Goal: Task Accomplishment & Management: Manage account settings

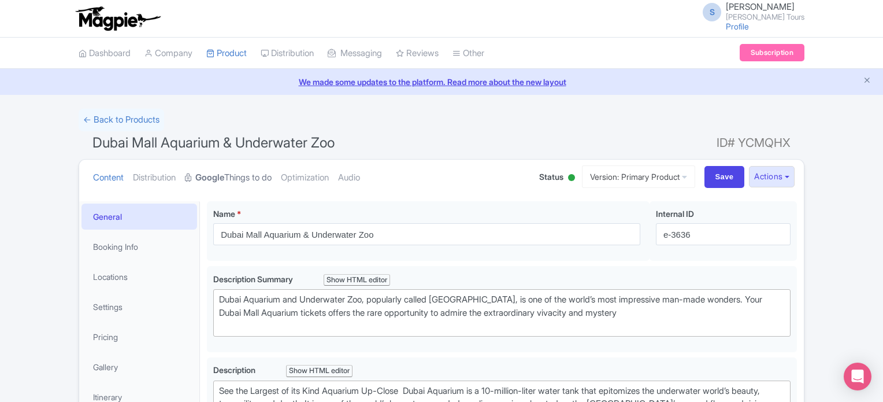
click at [259, 176] on link "Google Things to do" at bounding box center [228, 178] width 87 height 36
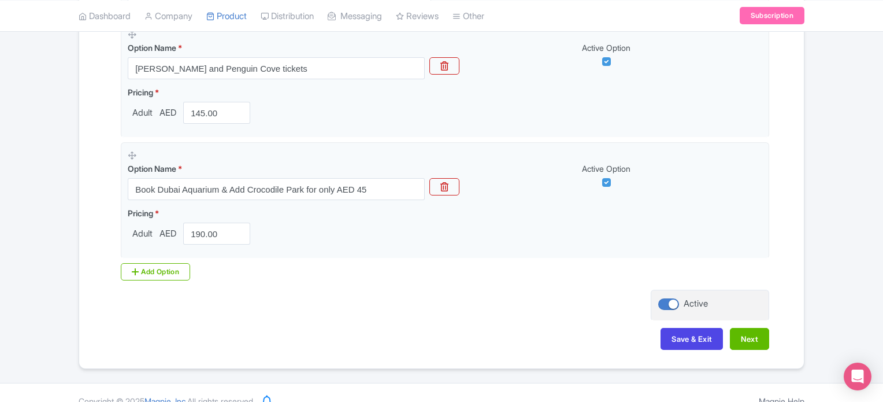
scroll to position [405, 0]
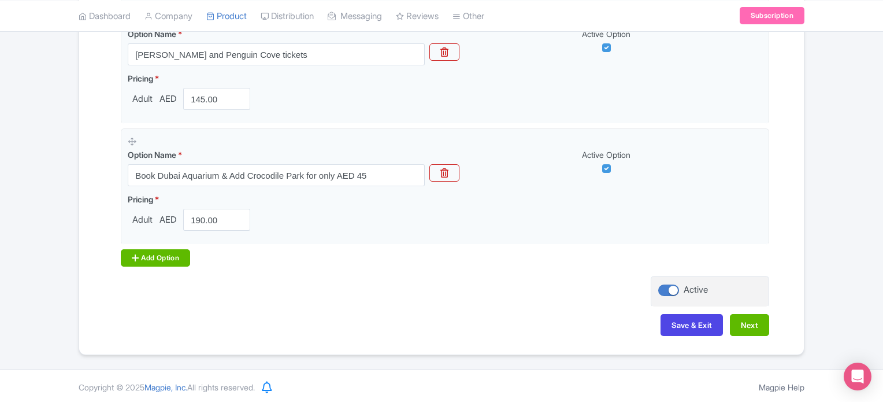
click at [173, 259] on div "Add Option" at bounding box center [155, 257] width 69 height 17
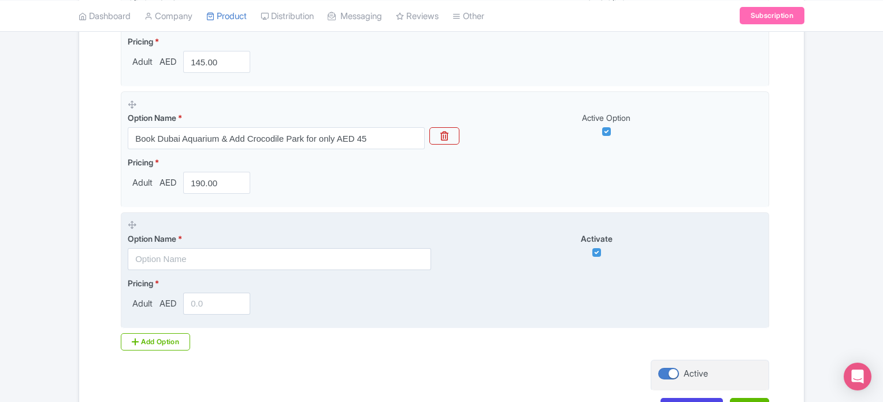
scroll to position [462, 0]
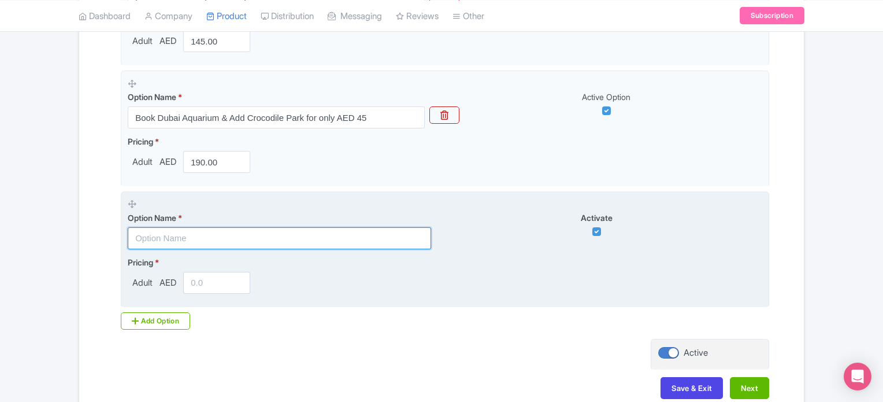
click at [312, 242] on input "text" at bounding box center [279, 238] width 303 height 22
paste input "Book Dubai Aquarium & Add IMG Worlds of Adventure for only AED 180"
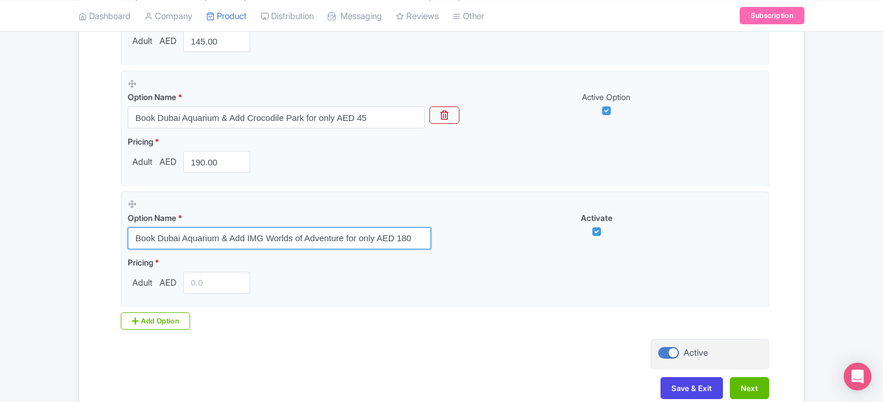
type input "Book Dubai Aquarium & Add IMG Worlds of Adventure for only AED 180"
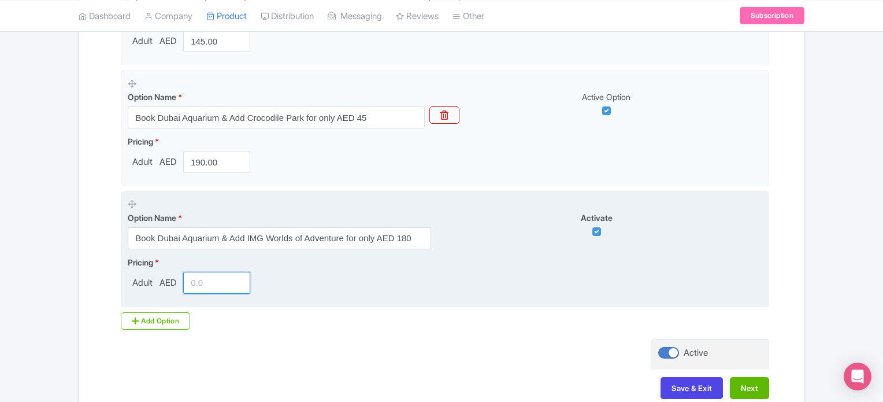
click at [210, 287] on input "number" at bounding box center [216, 283] width 67 height 22
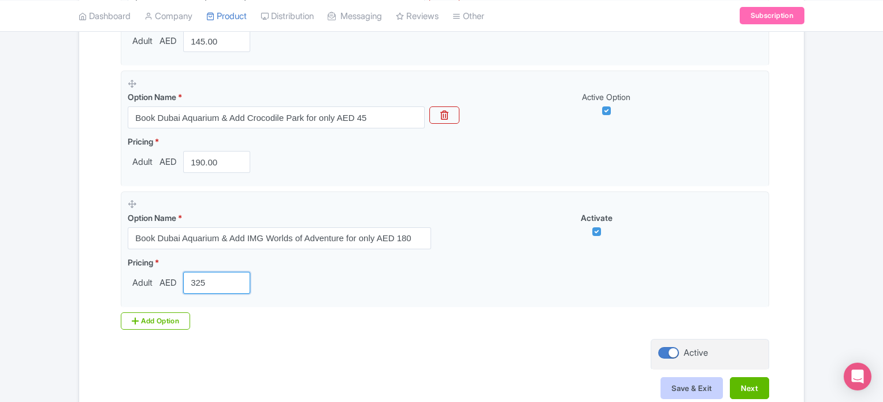
type input "325"
click at [693, 388] on button "Save & Exit" at bounding box center [692, 388] width 62 height 22
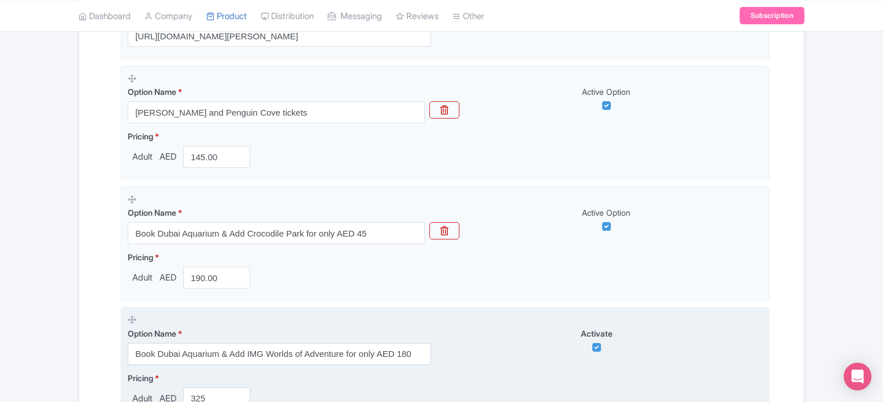
scroll to position [346, 0]
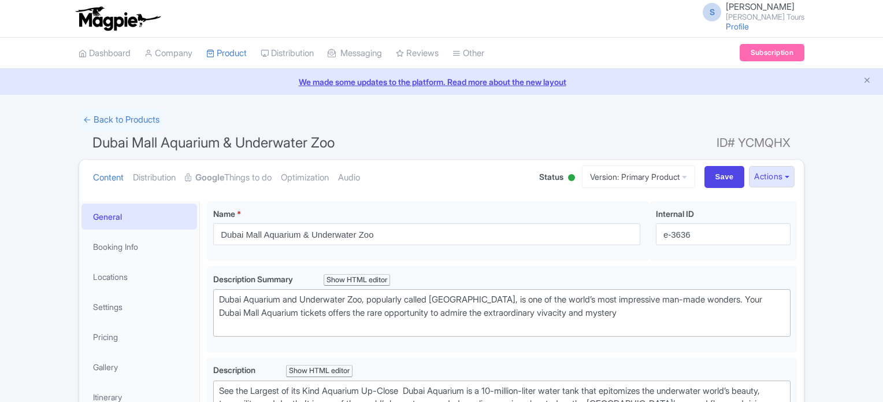
click at [123, 144] on span "Dubai Mall Aquarium & Underwater Zoo" at bounding box center [213, 142] width 242 height 17
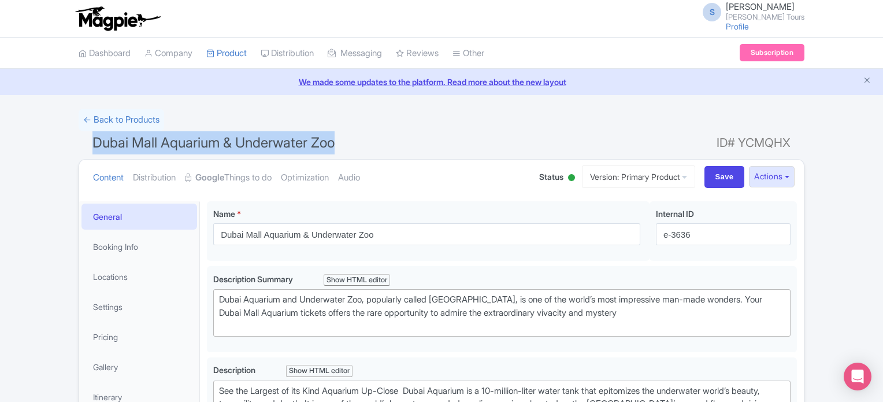
click at [123, 144] on span "Dubai Mall Aquarium & Underwater Zoo" at bounding box center [213, 142] width 242 height 17
click at [527, 136] on h1 "Dubai Mall Aquarium & Underwater Zoo ID# YCMQHX" at bounding box center [442, 145] width 726 height 28
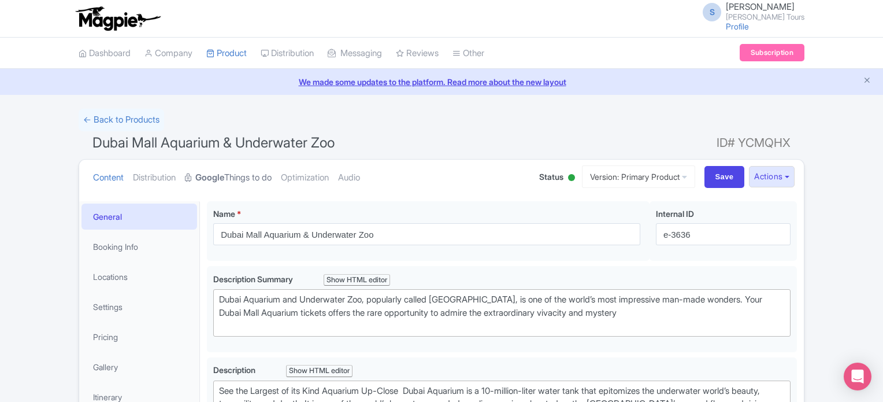
click at [224, 174] on strong "Google" at bounding box center [209, 177] width 29 height 13
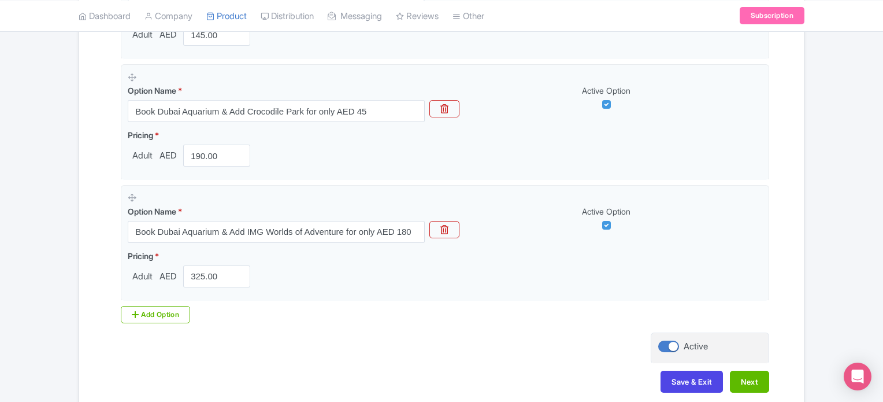
scroll to position [520, 0]
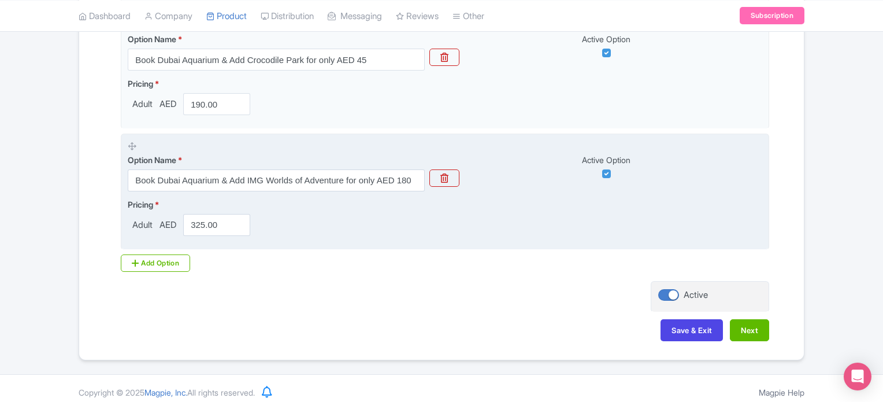
click at [411, 243] on fieldset "Option Name * Book Dubai Aquarium & Add IMG Worlds of Adventure for only AED 18…" at bounding box center [445, 192] width 648 height 116
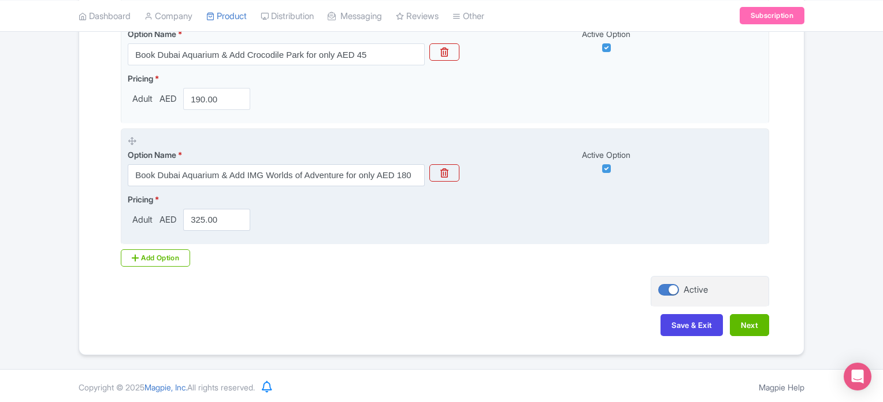
scroll to position [527, 0]
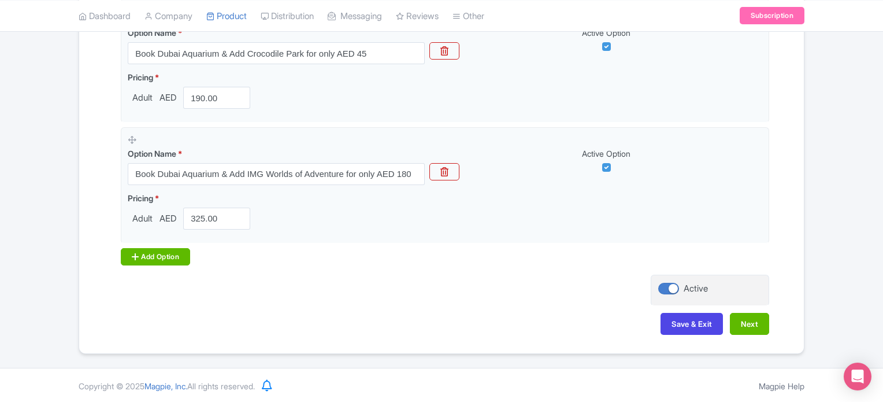
click at [177, 254] on div "Add Option" at bounding box center [155, 256] width 69 height 17
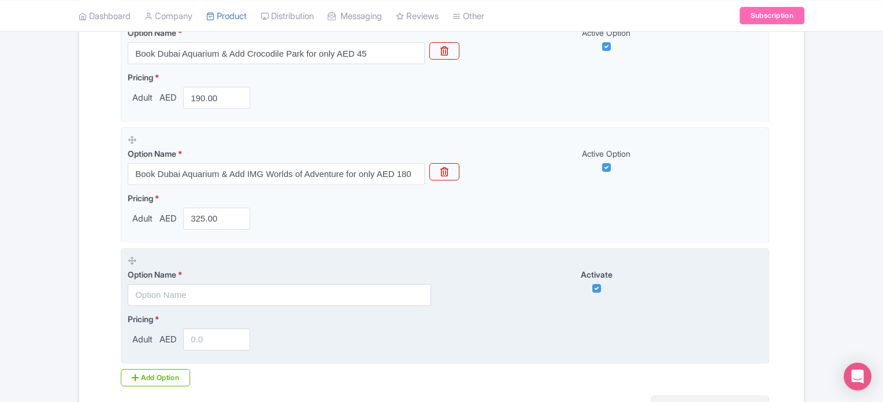
scroll to position [584, 0]
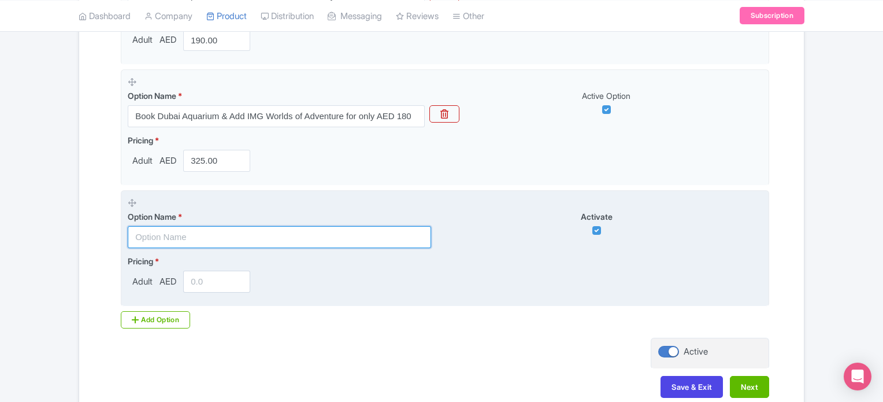
click at [343, 240] on input "text" at bounding box center [279, 237] width 303 height 22
click at [247, 243] on input "text" at bounding box center [279, 237] width 303 height 22
paste input "Book Dubai Aquarium & Add AYA Universe for only AED 80"
type input "Book Dubai Aquarium & Add AYA Universe for only AED 80"
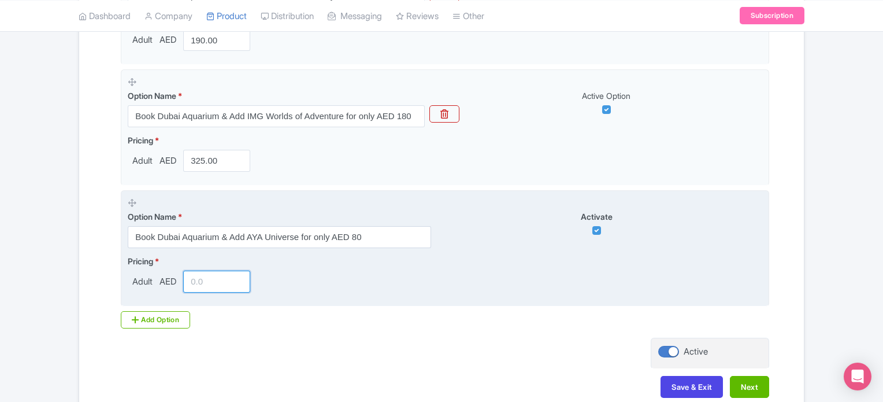
click at [213, 276] on input "number" at bounding box center [216, 281] width 67 height 22
type input "225"
click at [329, 281] on div "Pricing * Adult AED 225" at bounding box center [445, 274] width 635 height 38
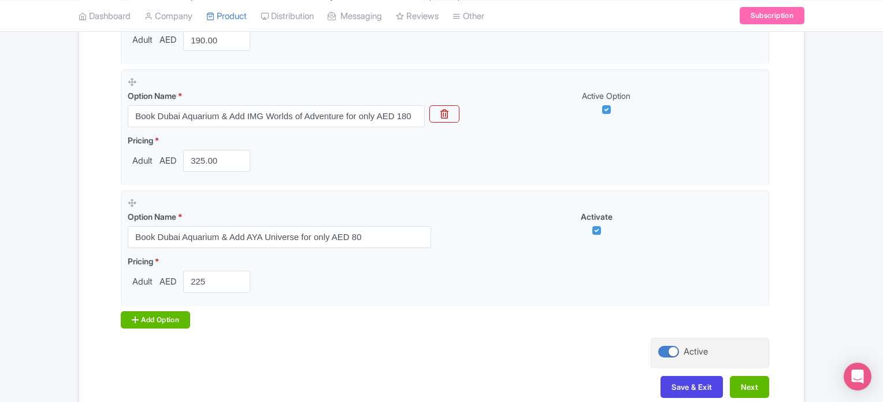
click at [144, 315] on div "Add Option" at bounding box center [155, 319] width 69 height 17
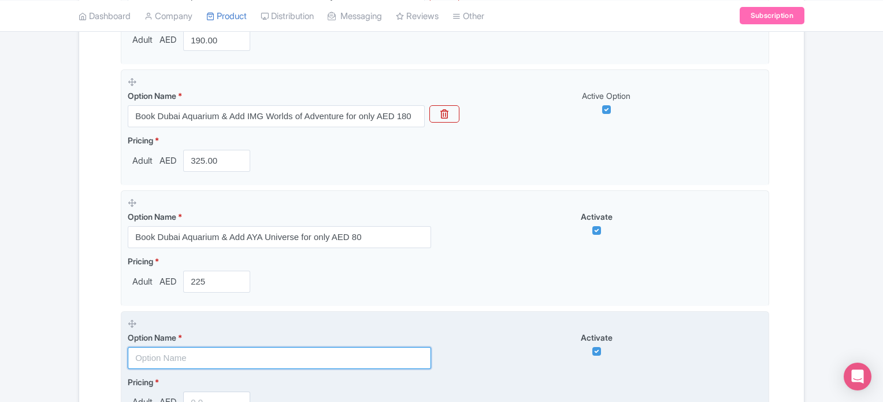
click at [192, 362] on input "text" at bounding box center [279, 358] width 303 height 22
paste input "Book Dubai Aquarium & Add Atlantis Aquaventure for only AED 260"
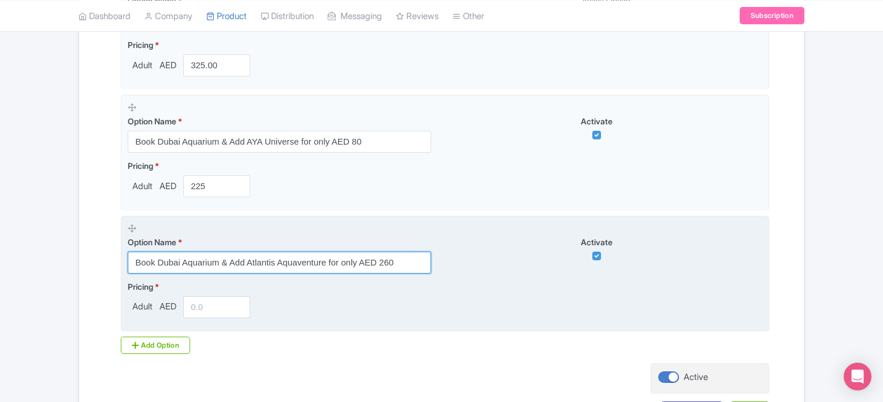
scroll to position [700, 0]
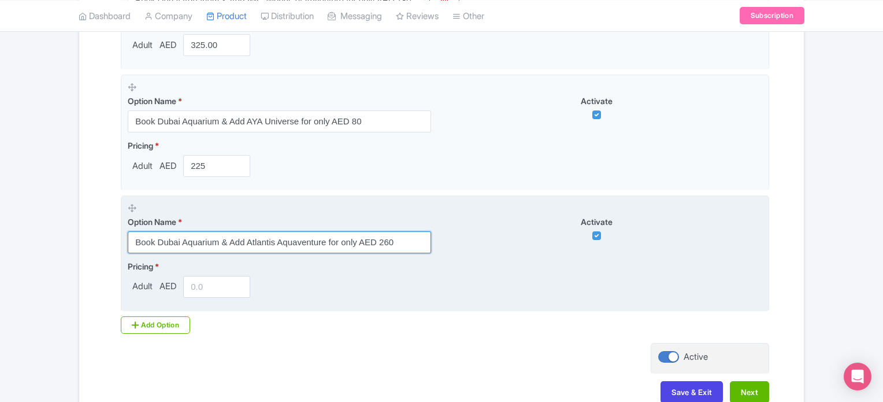
type input "Book Dubai Aquarium & Add Atlantis Aquaventure for only AED 260"
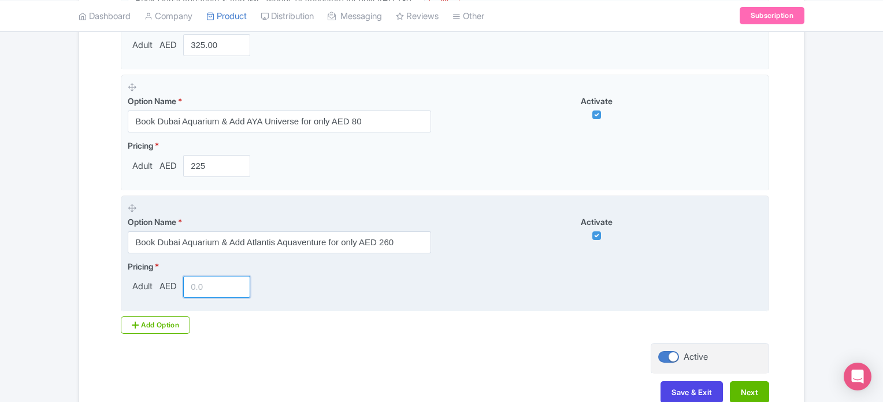
click at [210, 294] on input "number" at bounding box center [216, 287] width 67 height 22
type input "439"
click at [407, 288] on div "Pricing * Adult AED 439" at bounding box center [445, 279] width 635 height 38
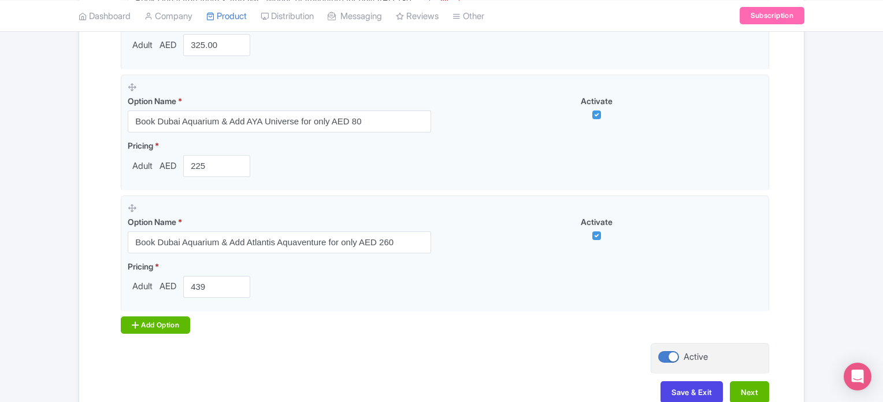
click at [165, 325] on div "Add Option" at bounding box center [155, 324] width 69 height 17
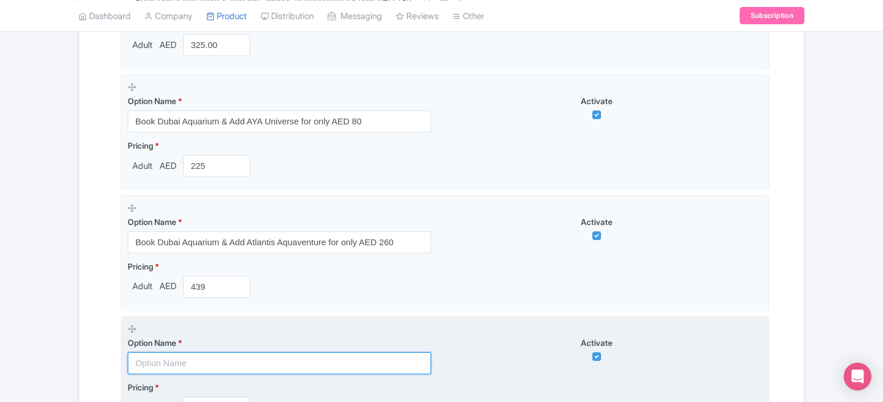
click at [211, 355] on input "text" at bounding box center [279, 363] width 303 height 22
paste input "Book Dubai Aquarium & Add [GEOGRAPHIC_DATA] for only AED 165"
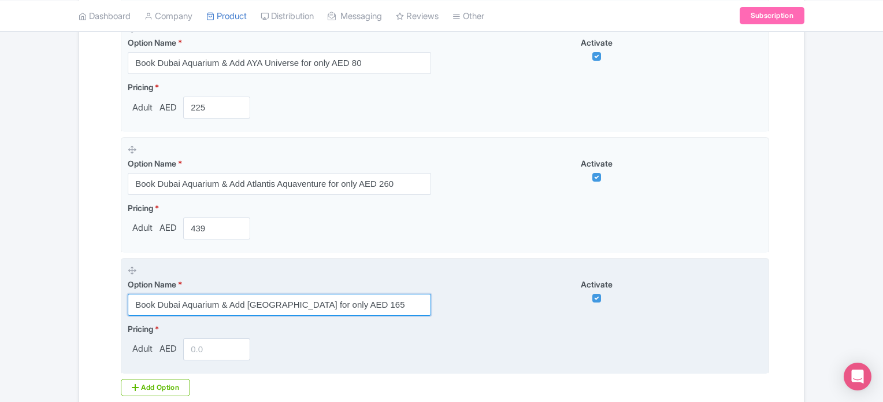
scroll to position [815, 0]
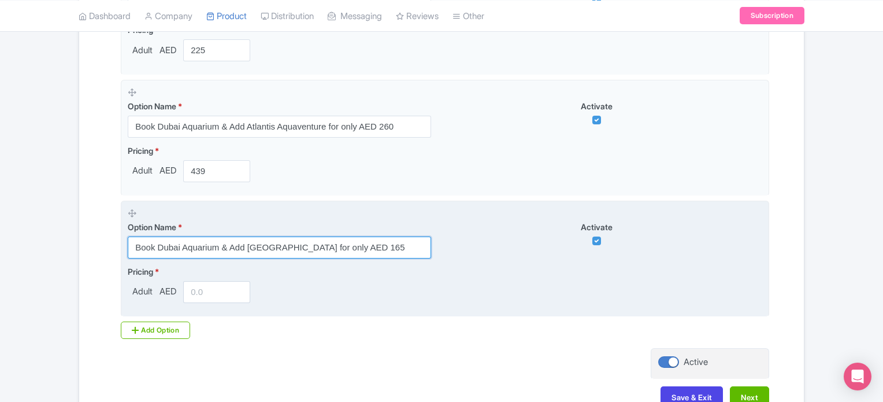
type input "Book Dubai Aquarium & Add [GEOGRAPHIC_DATA] for only AED 165"
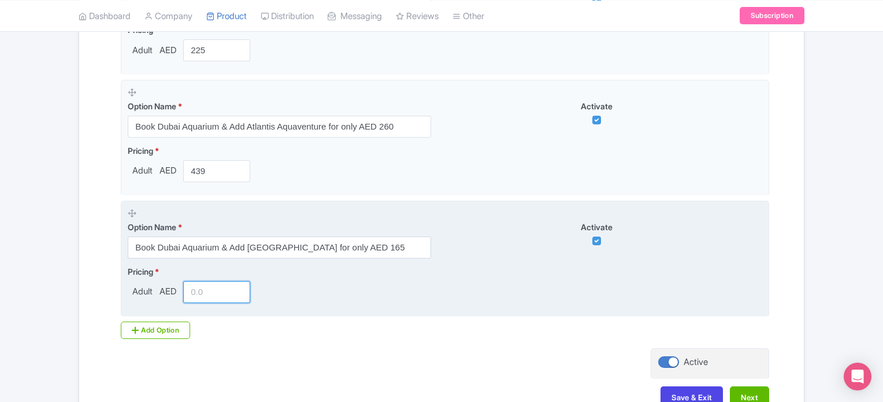
click at [232, 298] on input "number" at bounding box center [216, 292] width 67 height 22
type input "309"
click at [366, 267] on div "Pricing * Adult AED 309" at bounding box center [445, 284] width 635 height 38
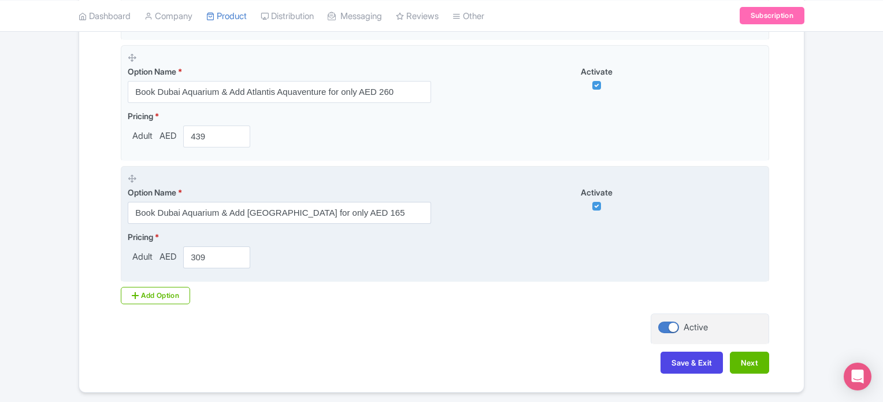
scroll to position [888, 0]
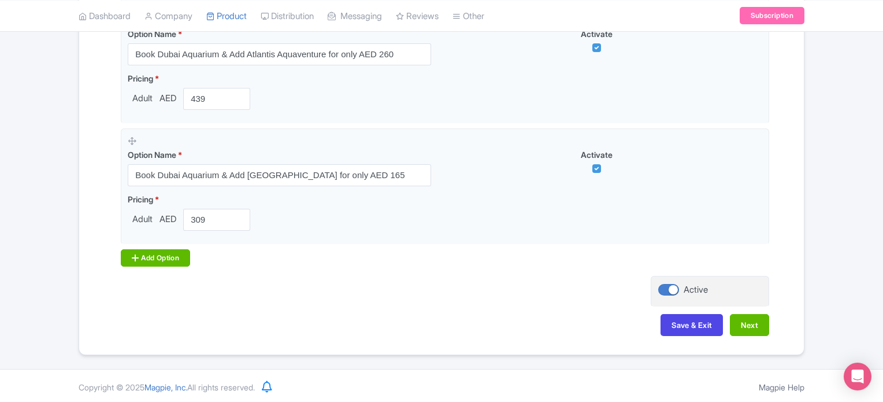
click at [176, 259] on div "Add Option" at bounding box center [155, 257] width 69 height 17
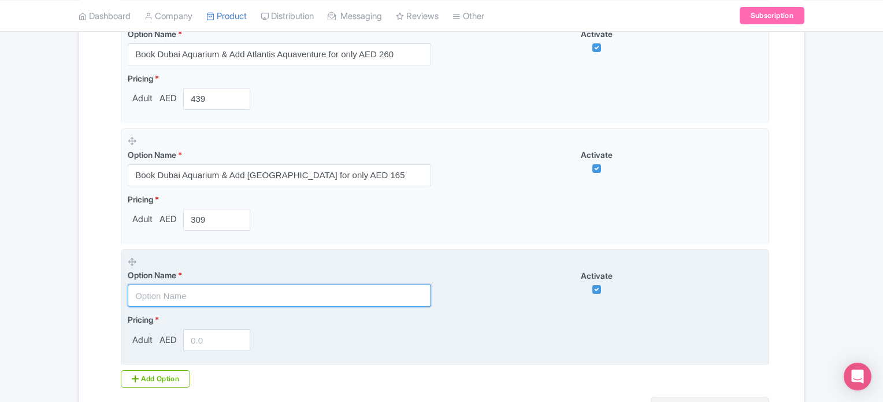
click at [191, 297] on input "text" at bounding box center [279, 295] width 303 height 22
paste input "Book Dubai Aquarium & Add Ski [GEOGRAPHIC_DATA] for only AED 180"
type input "Book Dubai Aquarium & Add Ski [GEOGRAPHIC_DATA] for only AED 180"
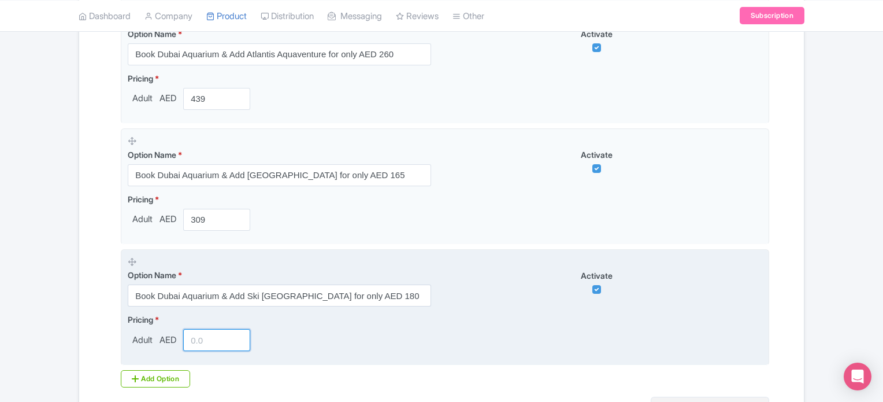
click at [214, 338] on input "number" at bounding box center [216, 340] width 67 height 22
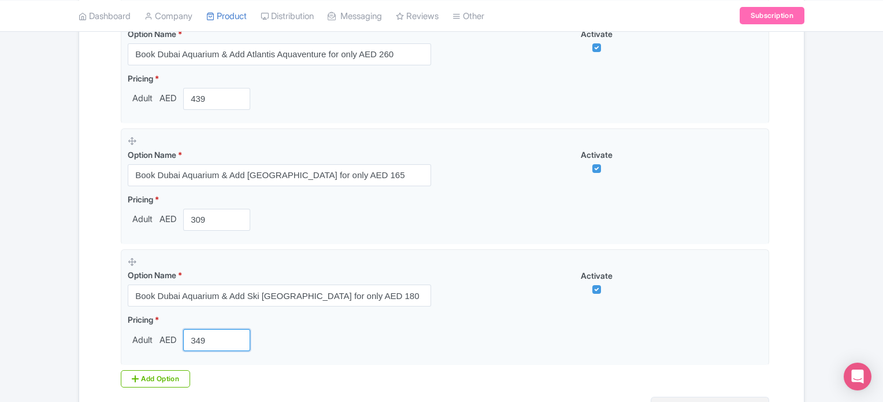
type input "349"
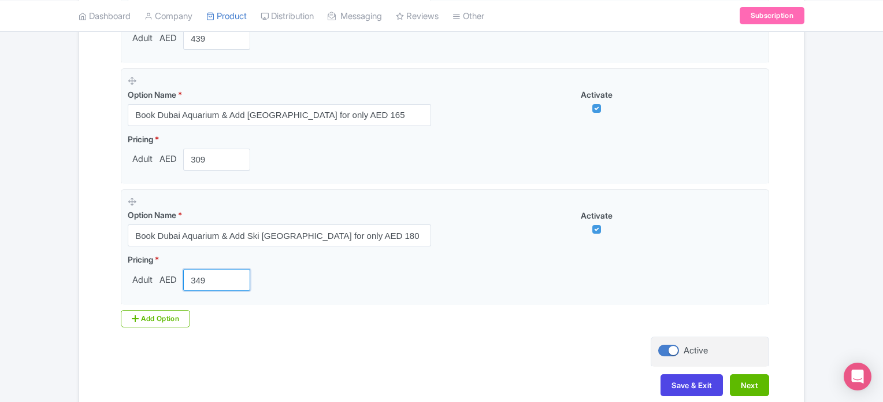
scroll to position [1003, 0]
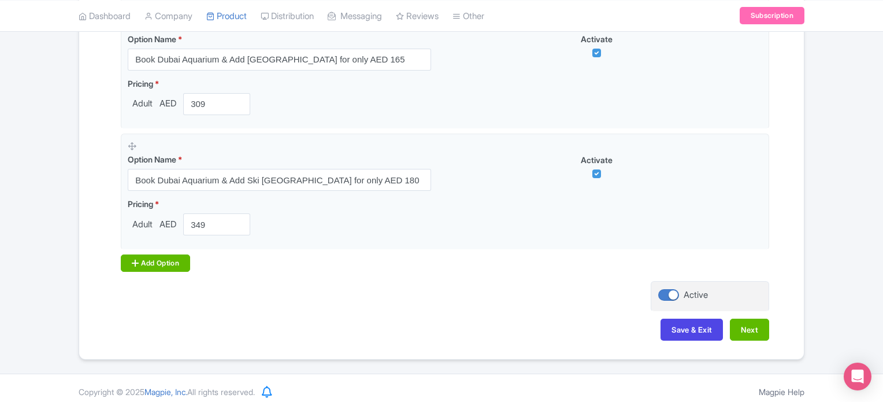
click at [167, 262] on div "Add Option" at bounding box center [155, 262] width 69 height 17
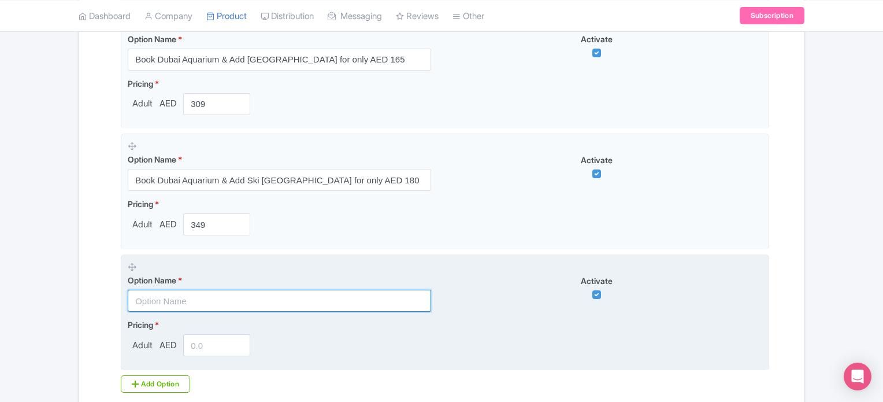
click at [184, 294] on input "text" at bounding box center [279, 301] width 303 height 22
paste input "Book Dubai Aquarium & Add Dubai Parks and Resorts for only AED 165"
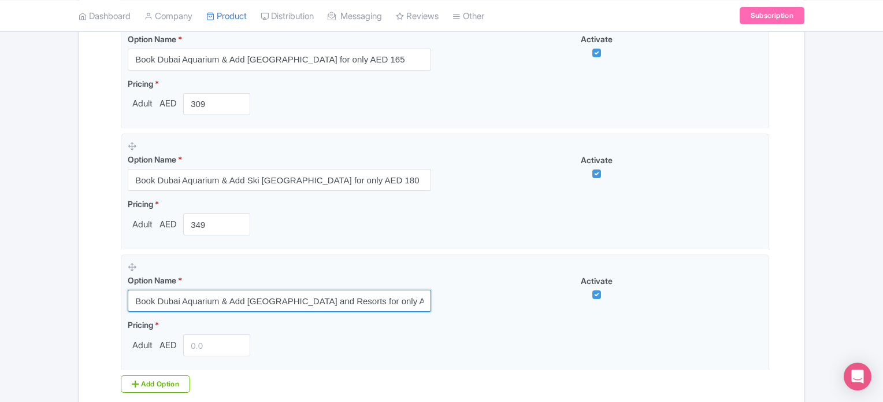
type input "Book Dubai Aquarium & Add Dubai Parks and Resorts for only AED 165"
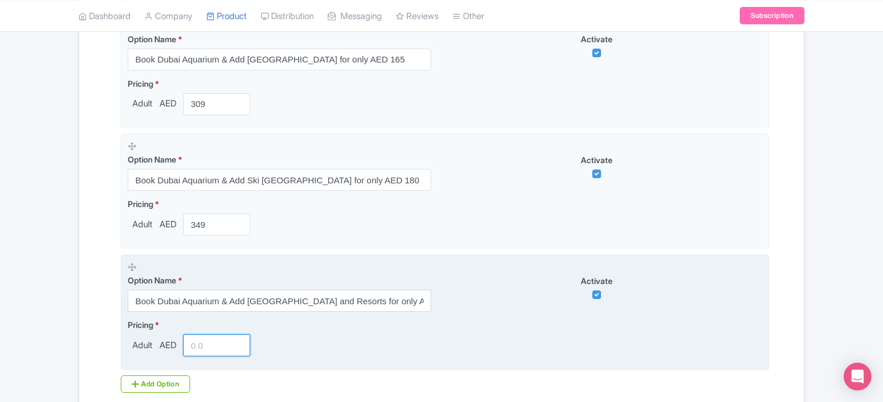
click at [209, 344] on input "number" at bounding box center [216, 345] width 67 height 22
click at [398, 355] on fieldset "Option Name * Book Dubai Aquarium & Add Dubai Parks and Resorts for only AED 16…" at bounding box center [445, 312] width 648 height 116
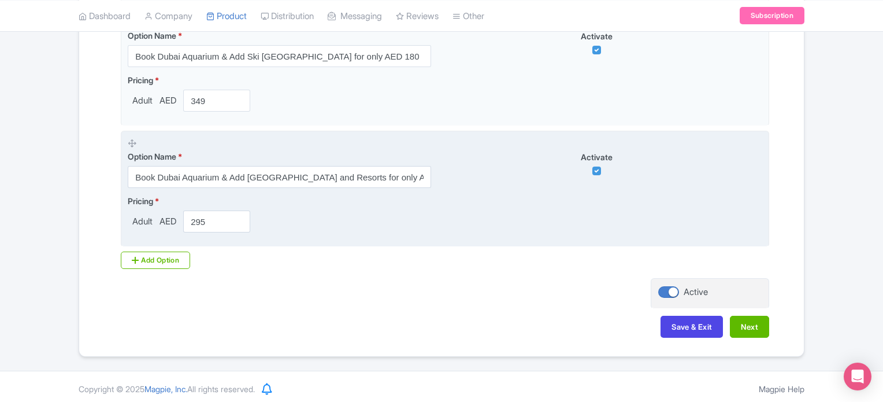
scroll to position [1129, 0]
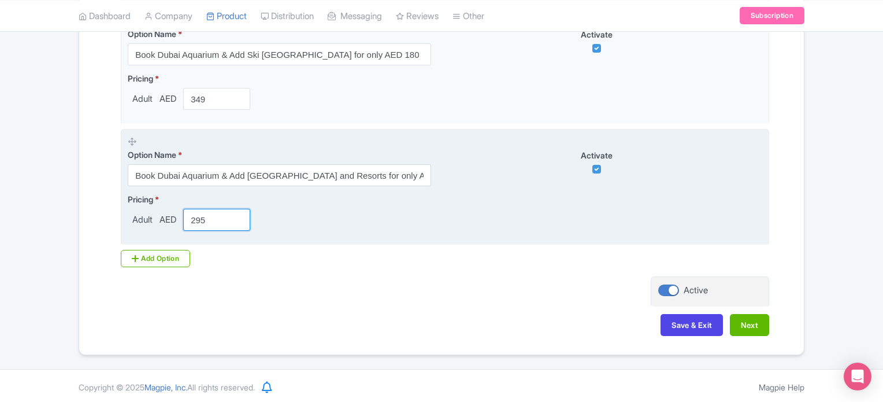
click at [205, 219] on input "295" at bounding box center [216, 220] width 67 height 22
type input "2"
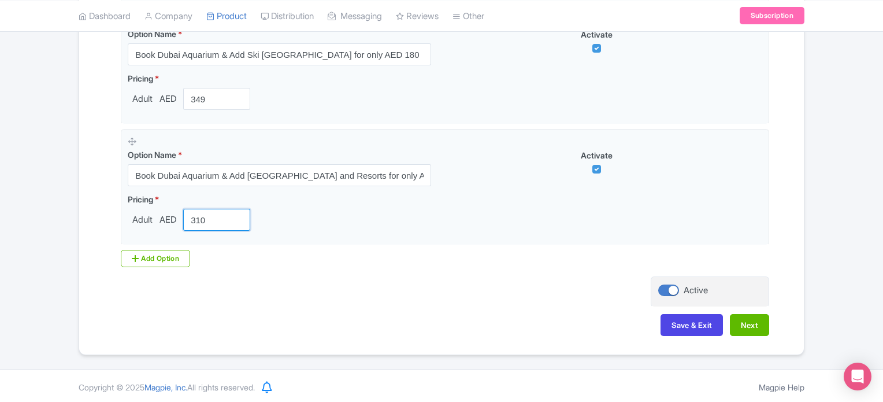
type input "310"
click at [284, 320] on div "Save & Exit Next" at bounding box center [441, 331] width 655 height 34
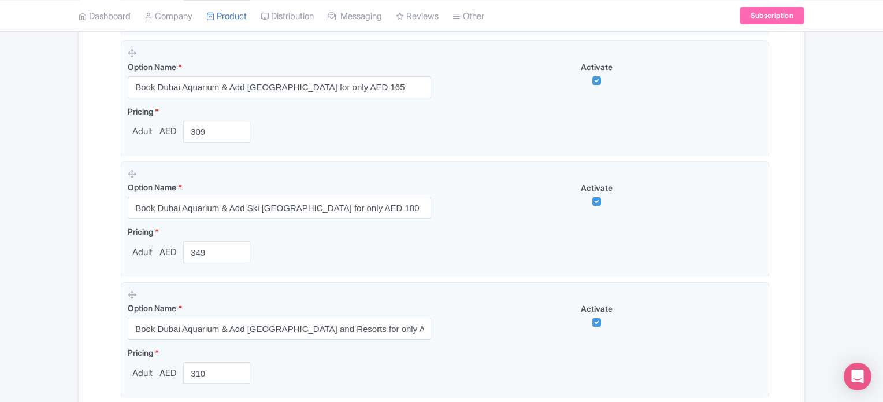
scroll to position [955, 0]
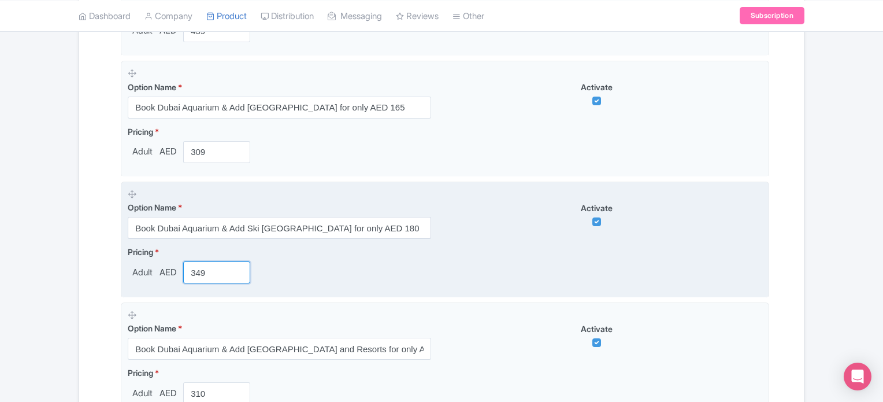
click at [208, 269] on input "349" at bounding box center [216, 272] width 67 height 22
drag, startPoint x: 208, startPoint y: 269, endPoint x: 190, endPoint y: 268, distance: 18.5
click at [190, 268] on input "349" at bounding box center [216, 272] width 67 height 22
type input "325"
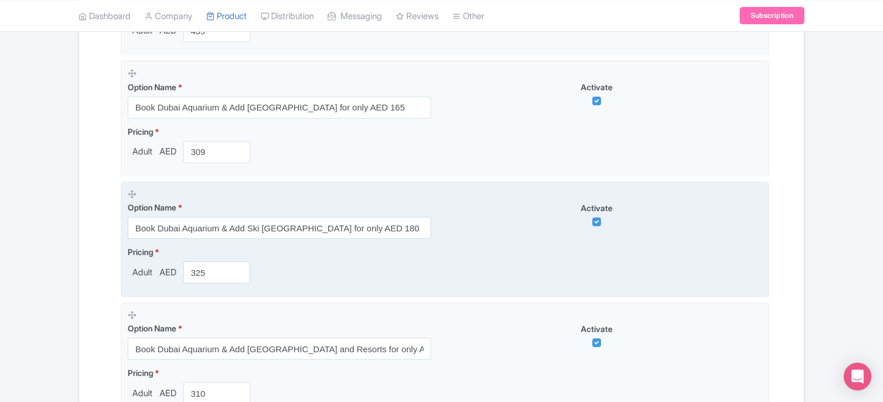
click at [324, 276] on div "Pricing * Adult AED 325" at bounding box center [445, 265] width 635 height 38
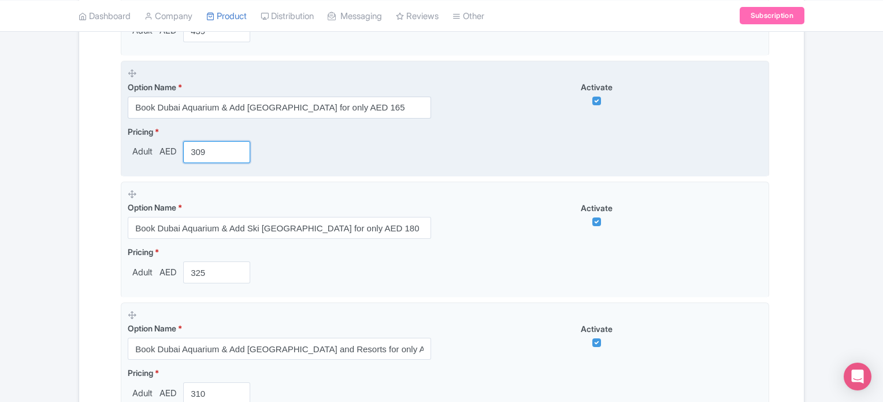
click at [202, 150] on input "309" at bounding box center [216, 152] width 67 height 22
type input "310"
click at [370, 166] on fieldset "Option Name * Book Dubai Aquarium & Add Wild Wadi Water Park for only AED 165 A…" at bounding box center [445, 119] width 648 height 116
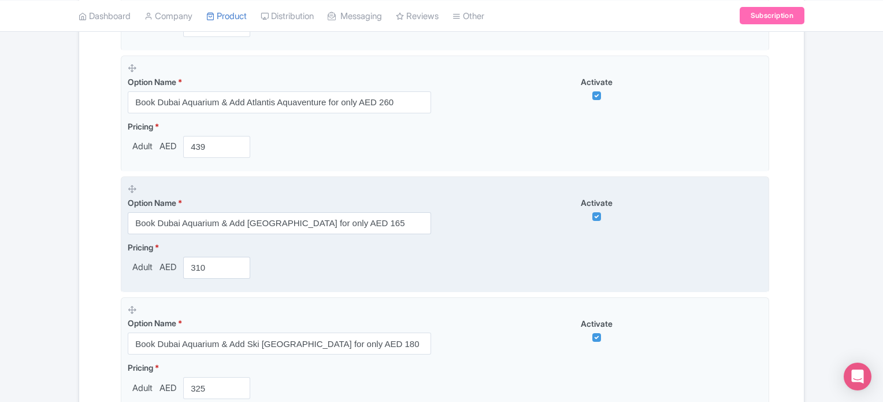
scroll to position [782, 0]
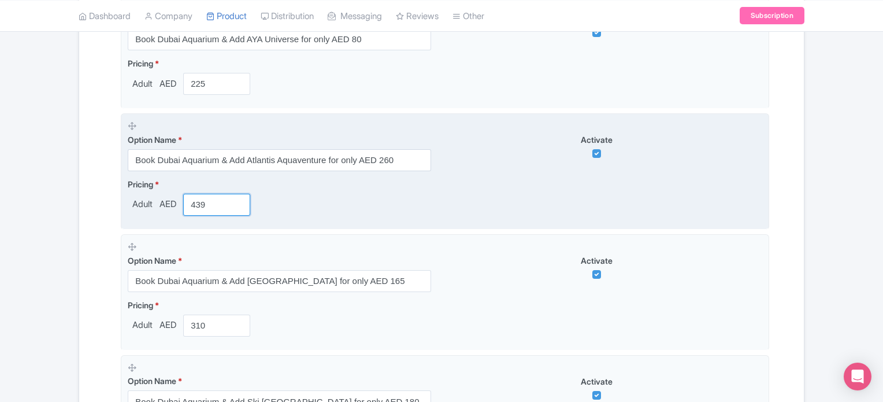
click at [203, 204] on input "439" at bounding box center [216, 205] width 67 height 22
type input "405"
click at [317, 212] on div "Pricing * Adult AED 405" at bounding box center [445, 197] width 635 height 38
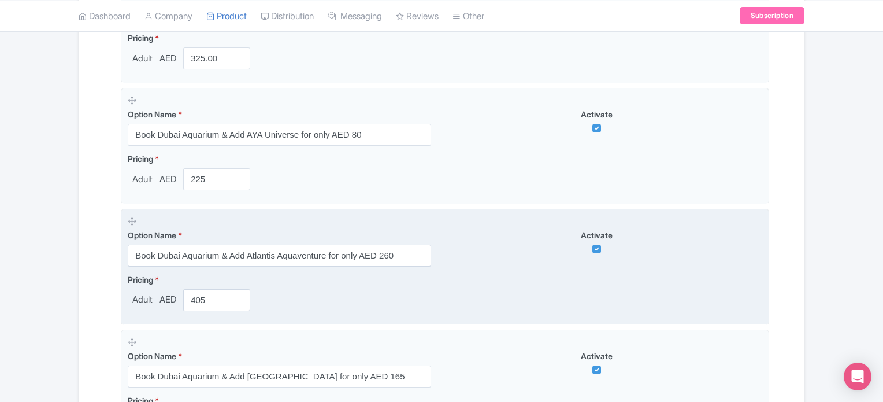
scroll to position [666, 0]
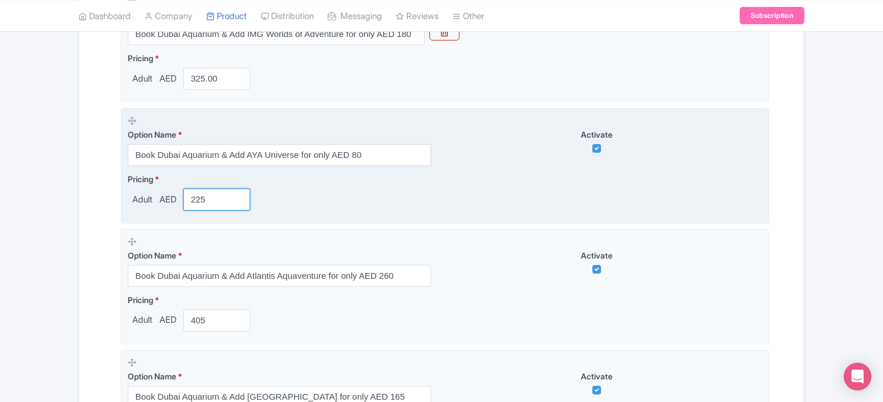
click at [296, 195] on div "Pricing * Adult AED 225" at bounding box center [445, 192] width 635 height 38
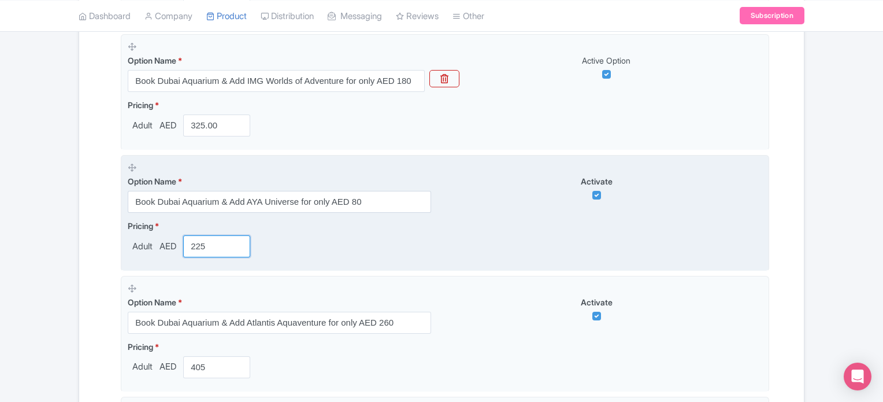
scroll to position [551, 0]
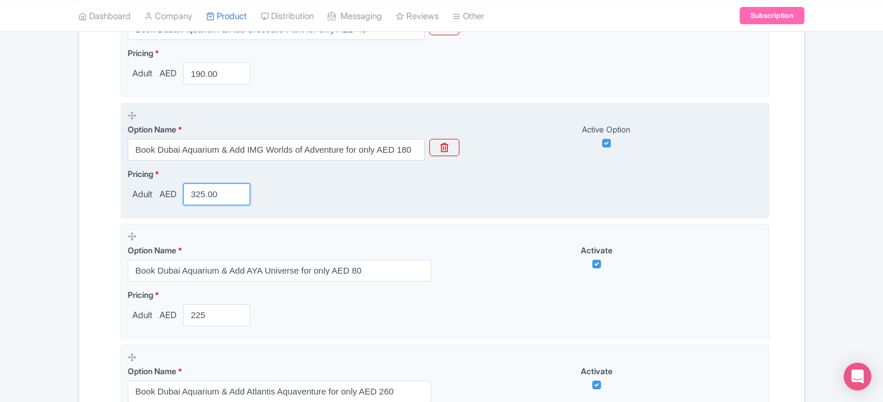
click at [295, 212] on fieldset "Option Name * Book Dubai Aquarium & Add IMG Worlds of Adventure for only AED 18…" at bounding box center [445, 161] width 648 height 116
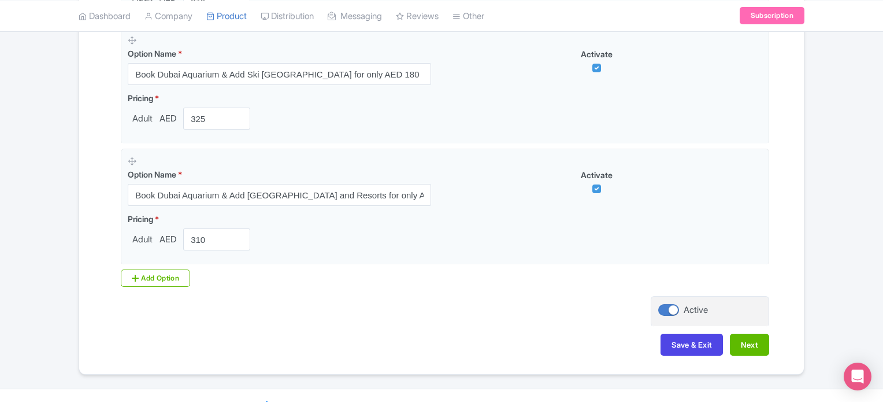
scroll to position [1129, 0]
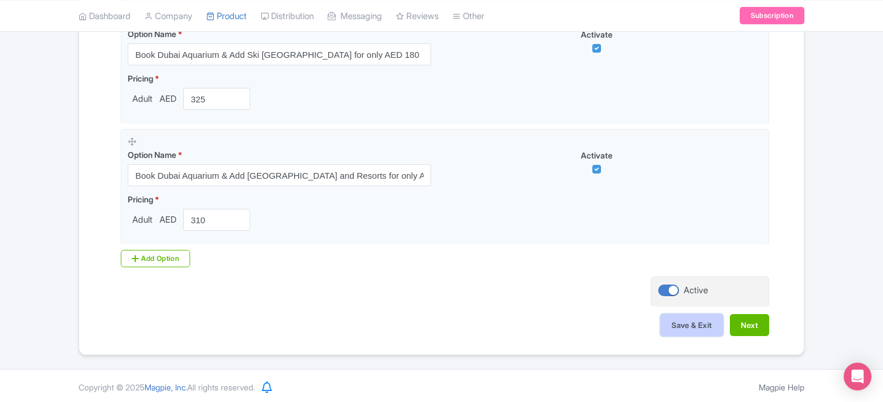
click at [688, 328] on button "Save & Exit" at bounding box center [692, 325] width 62 height 22
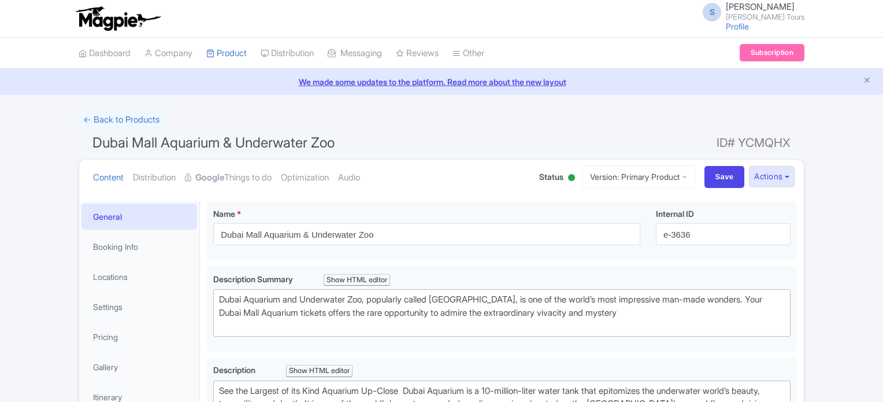
click at [248, 179] on link "Google Things to do" at bounding box center [228, 178] width 87 height 36
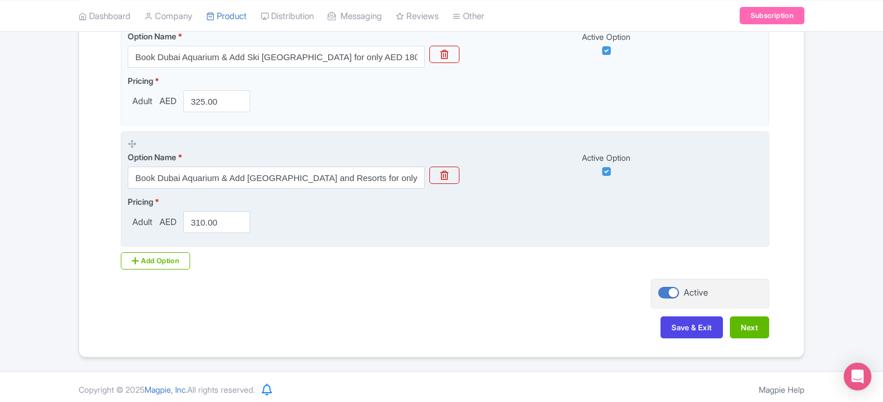
scroll to position [1129, 0]
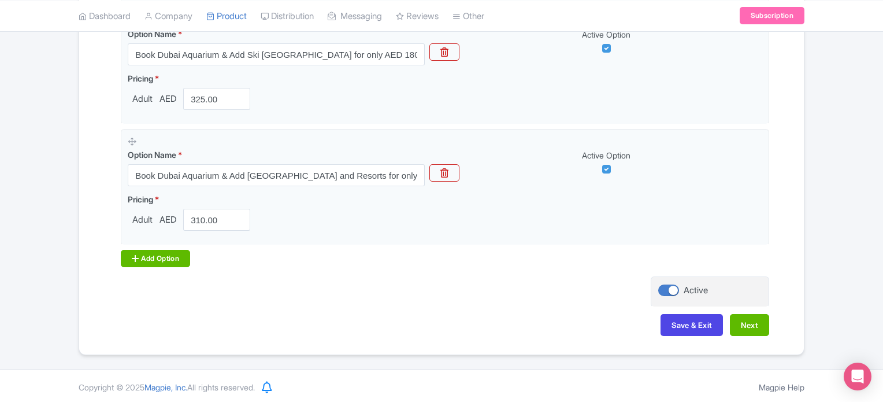
click at [184, 259] on div "Add Option" at bounding box center [155, 258] width 69 height 17
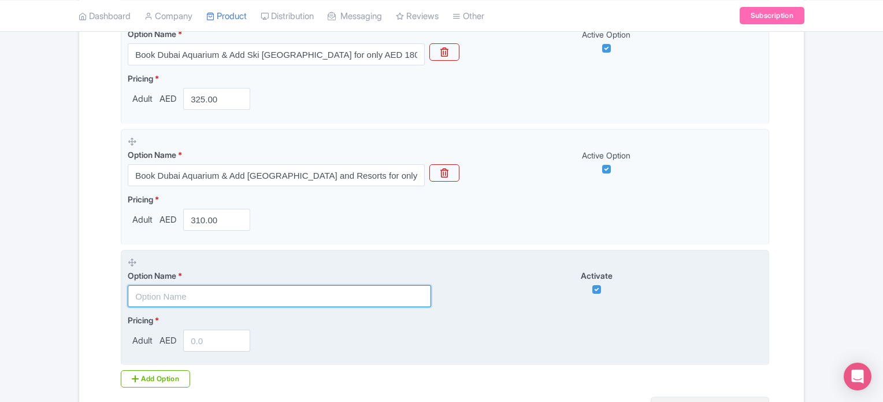
click at [206, 286] on input "text" at bounding box center [279, 296] width 303 height 22
paste input "Dubai Aquarium with Standard Trio Package"
type input "Dubai Aquarium with Standard Trio Package"
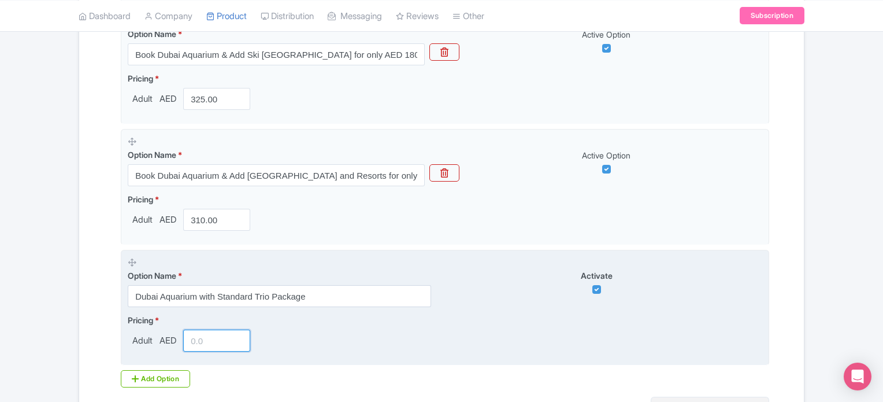
click at [206, 338] on input "number" at bounding box center [216, 340] width 67 height 22
type input "370"
click at [324, 322] on div "Pricing * Adult AED 370" at bounding box center [445, 333] width 635 height 38
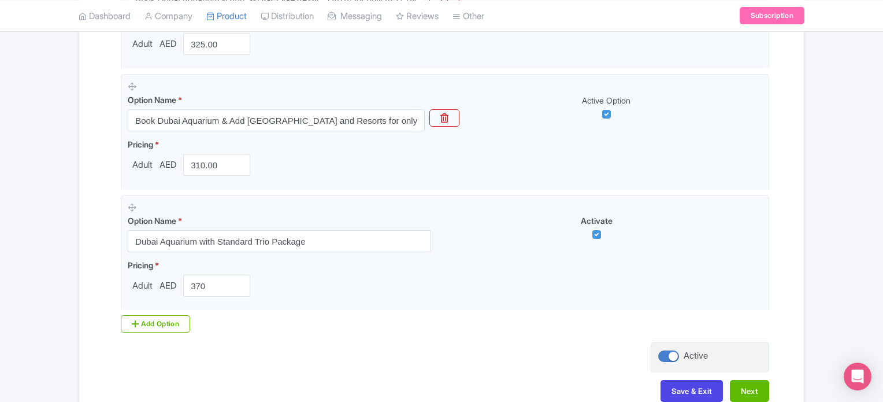
scroll to position [1244, 0]
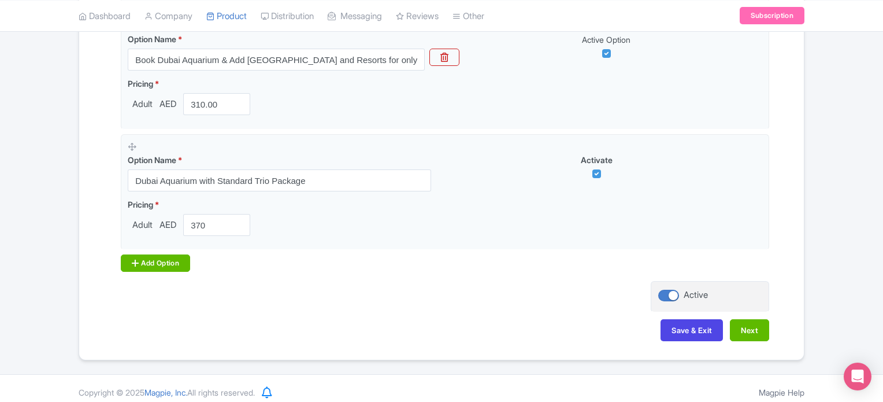
click at [154, 261] on div "Add Option" at bounding box center [155, 262] width 69 height 17
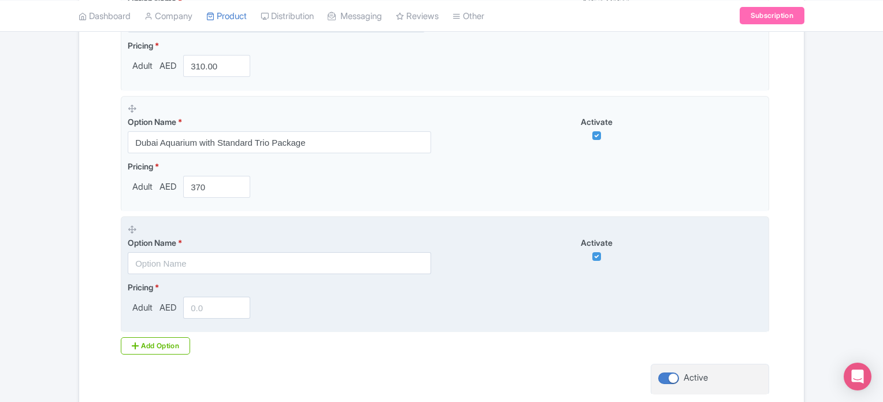
scroll to position [1302, 0]
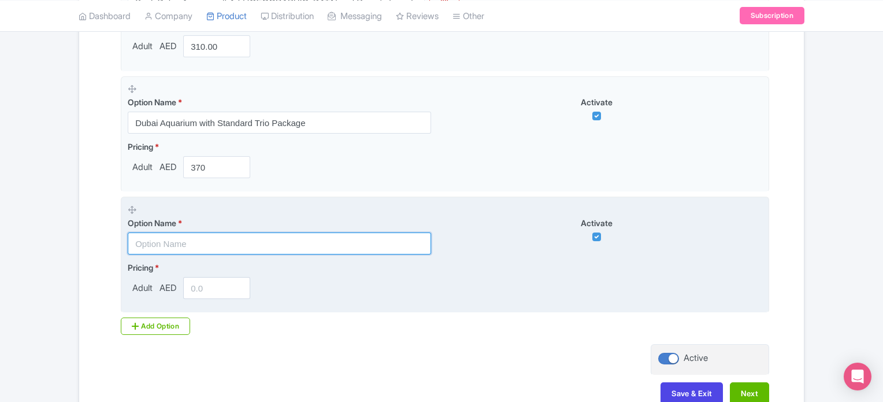
click at [288, 238] on input "text" at bounding box center [279, 243] width 303 height 22
paste input "Dubai Aquarium with Premium Trio Package"
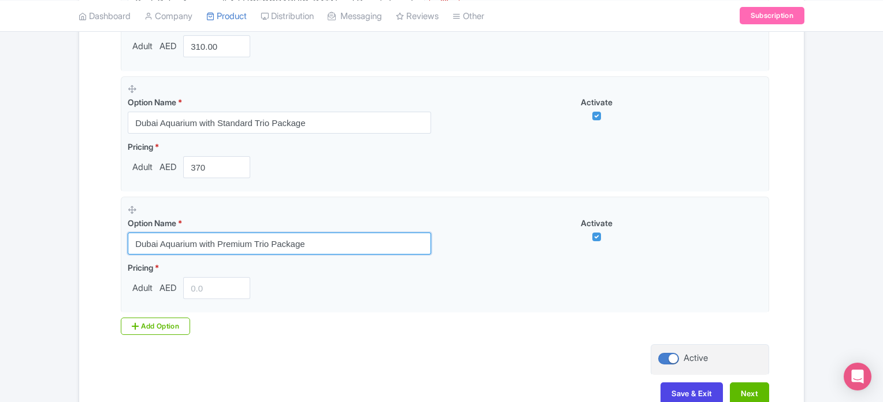
type input "Dubai Aquarium with Premium Trio Package"
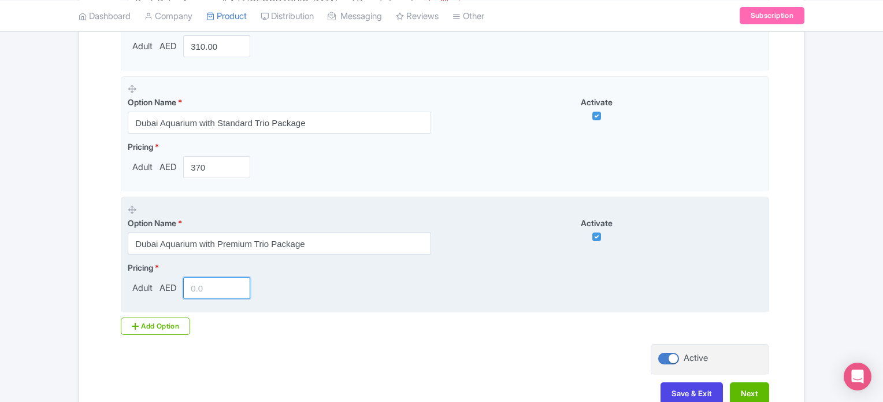
click at [217, 287] on input "number" at bounding box center [216, 288] width 67 height 22
type input "435"
click at [359, 276] on div "Pricing * Adult AED 435" at bounding box center [445, 280] width 635 height 38
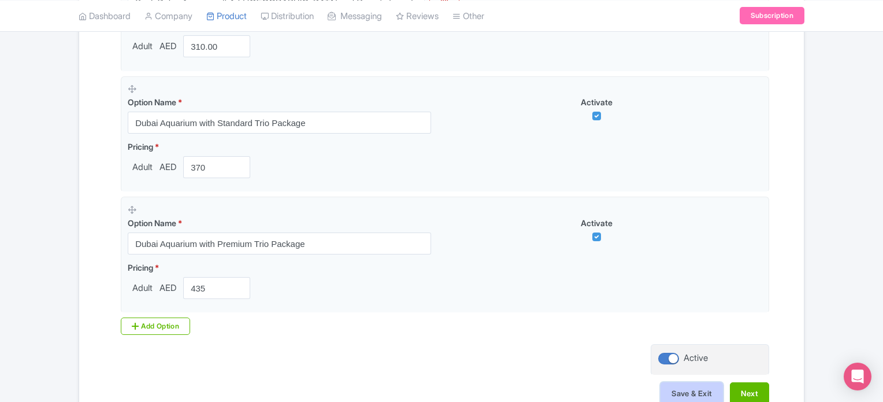
click at [689, 387] on button "Save & Exit" at bounding box center [692, 393] width 62 height 22
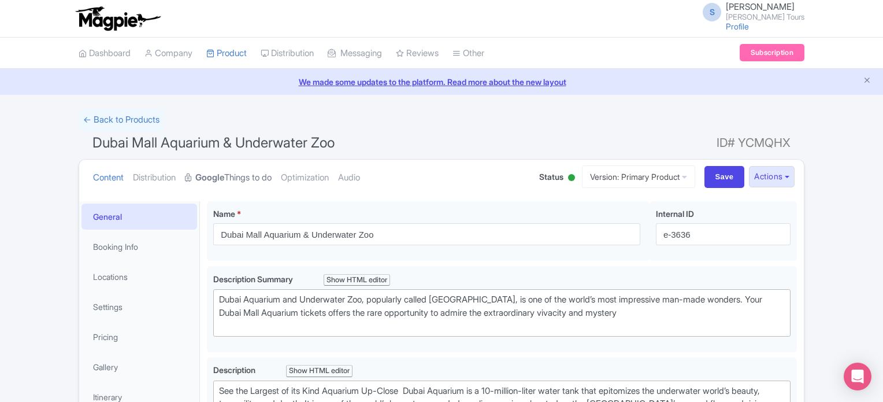
click at [252, 180] on link "Google Things to do" at bounding box center [228, 178] width 87 height 36
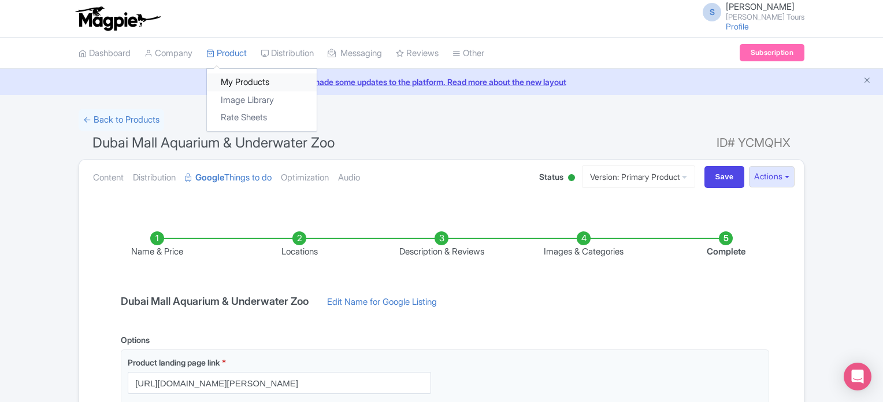
click at [242, 83] on link "My Products" at bounding box center [262, 82] width 110 height 18
